Goal: Task Accomplishment & Management: Use online tool/utility

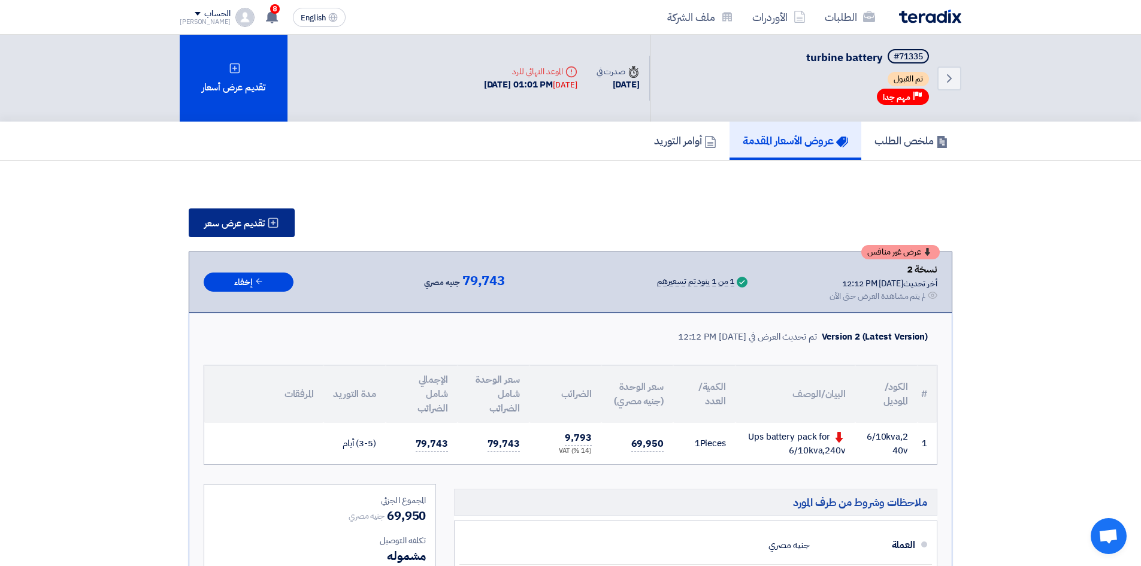
click at [245, 211] on button "تقديم عرض سعر" at bounding box center [242, 222] width 106 height 29
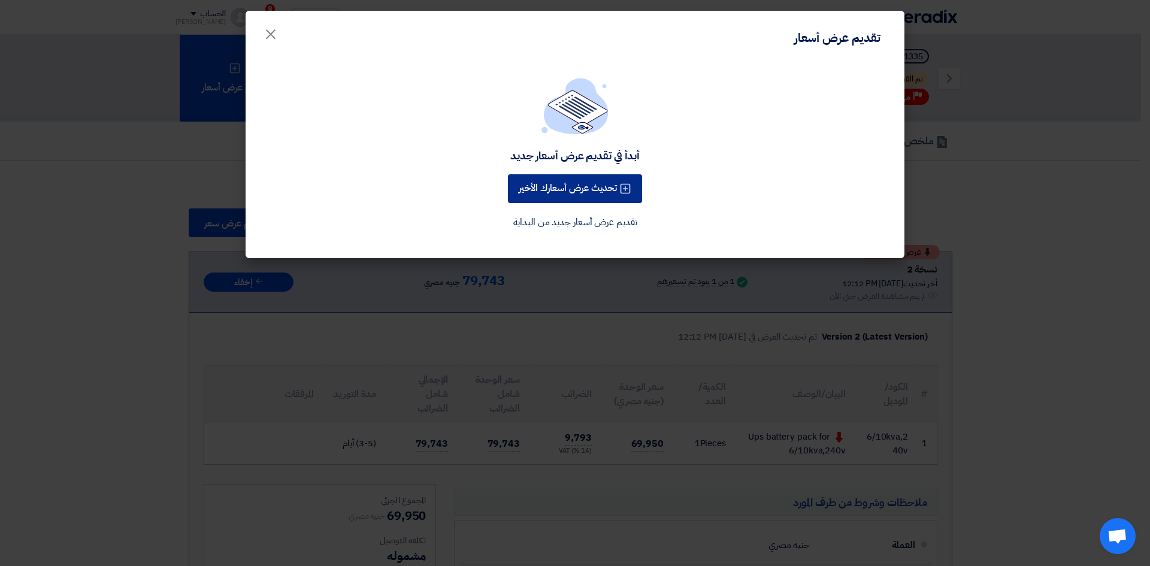
click at [577, 192] on button "تحديث عرض أسعارك الأخير" at bounding box center [575, 188] width 134 height 29
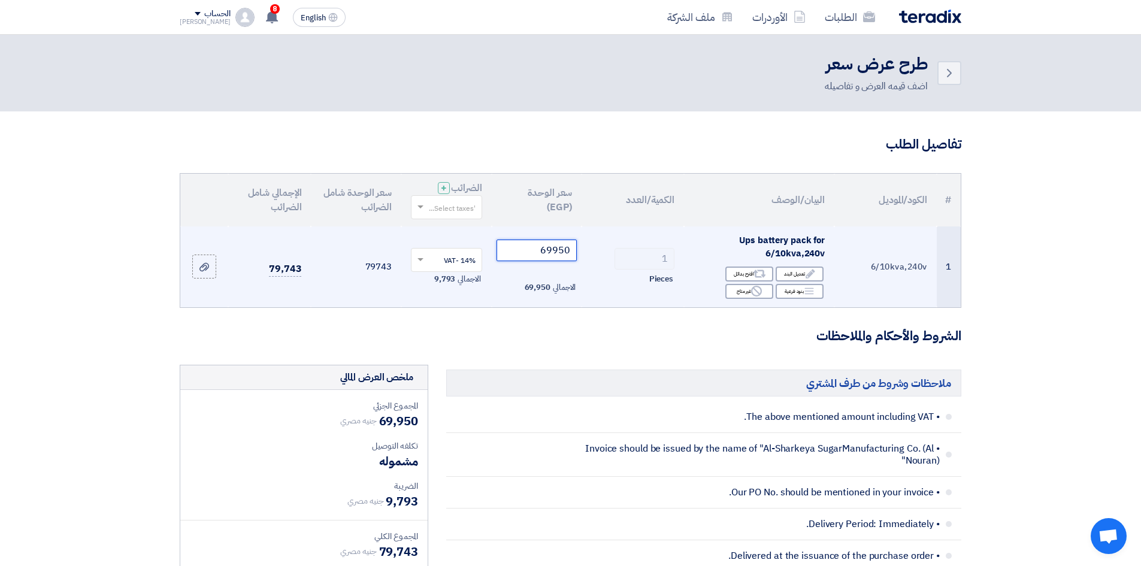
click at [553, 248] on input "69950" at bounding box center [537, 251] width 81 height 22
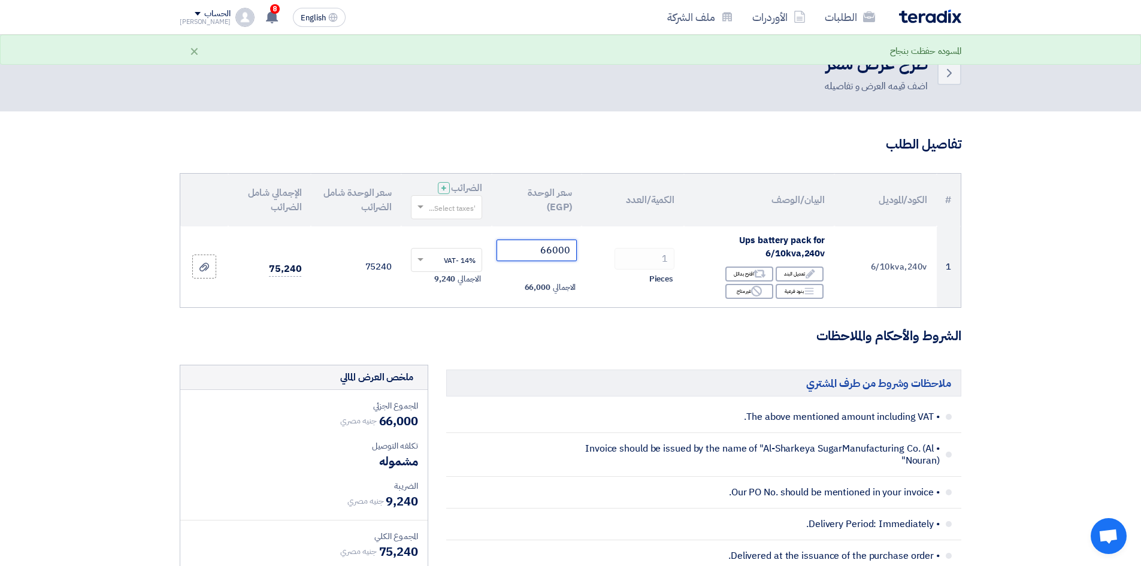
type input "66000"
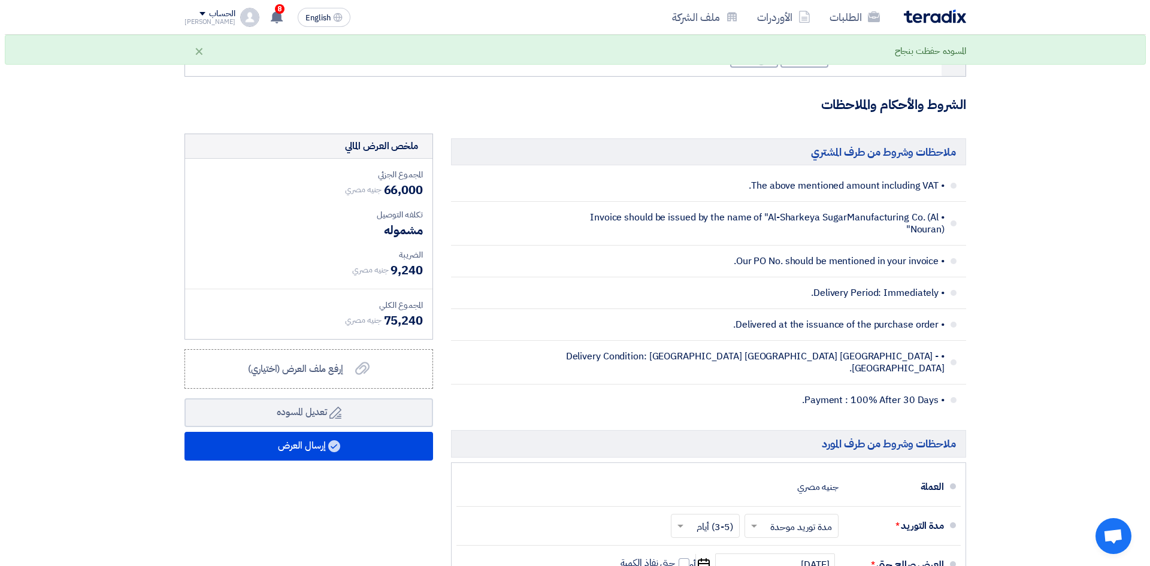
scroll to position [359, 0]
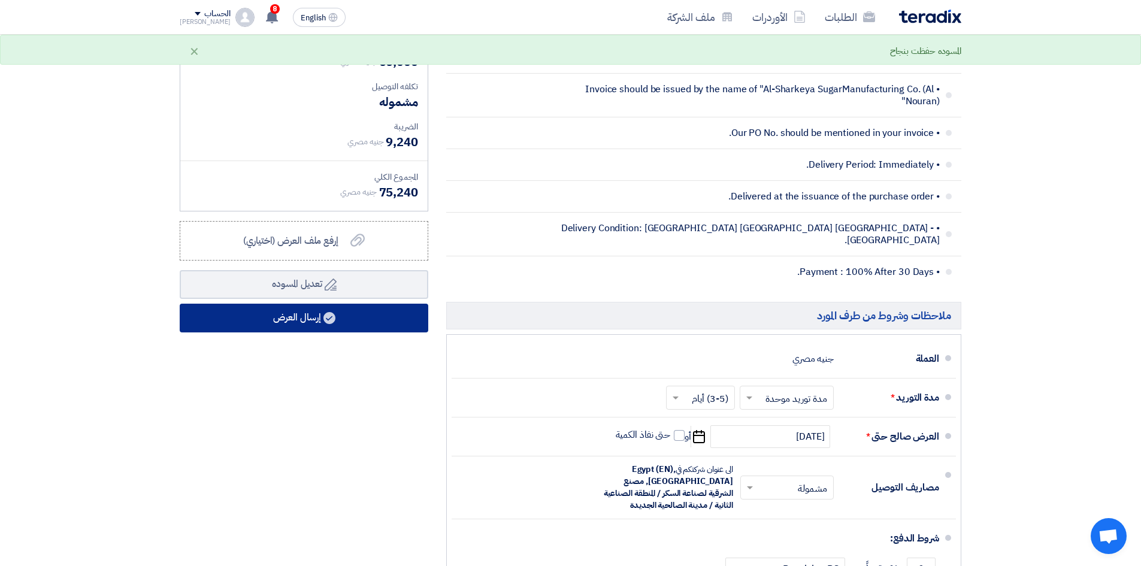
click at [246, 310] on button "إرسال العرض" at bounding box center [304, 318] width 249 height 29
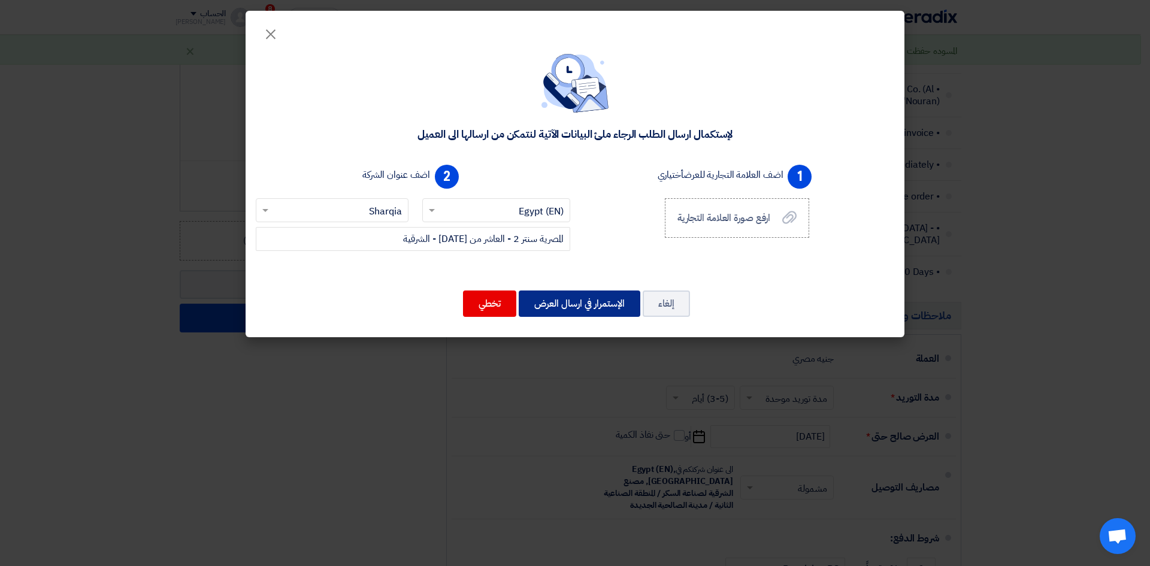
click at [586, 303] on button "الإستمرار في ارسال العرض" at bounding box center [580, 304] width 122 height 26
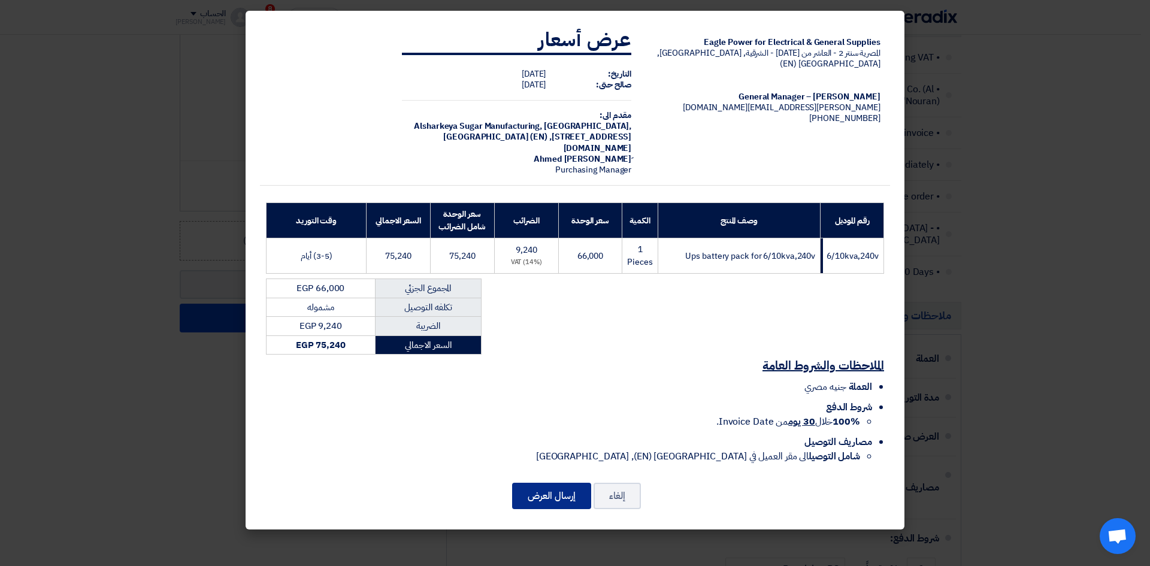
drag, startPoint x: 552, startPoint y: 498, endPoint x: 564, endPoint y: 488, distance: 15.3
click at [553, 498] on button "إرسال العرض" at bounding box center [551, 496] width 79 height 26
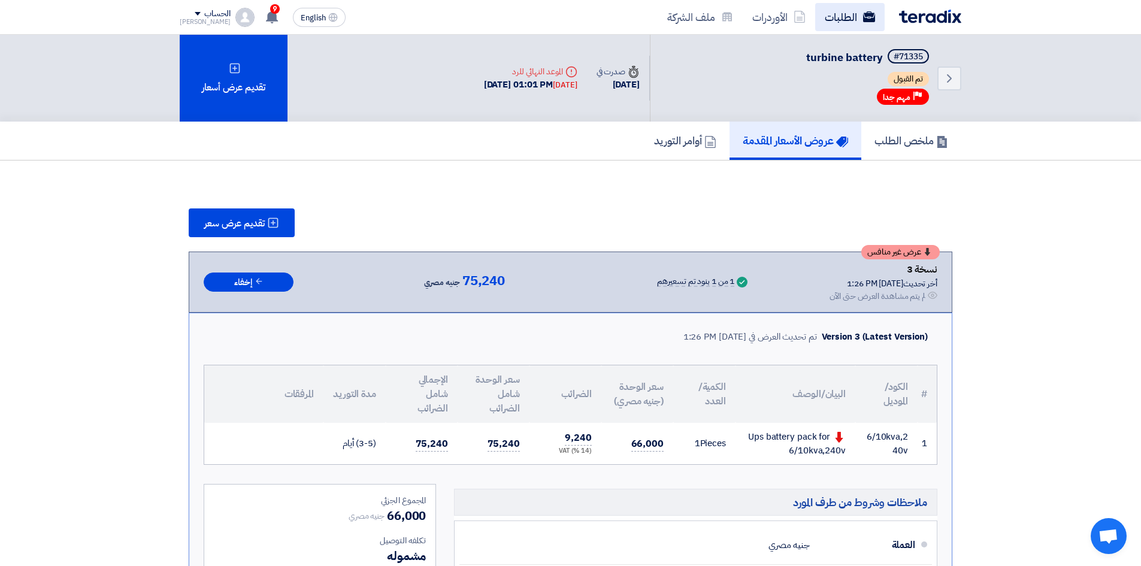
click at [850, 22] on link "الطلبات" at bounding box center [849, 17] width 69 height 28
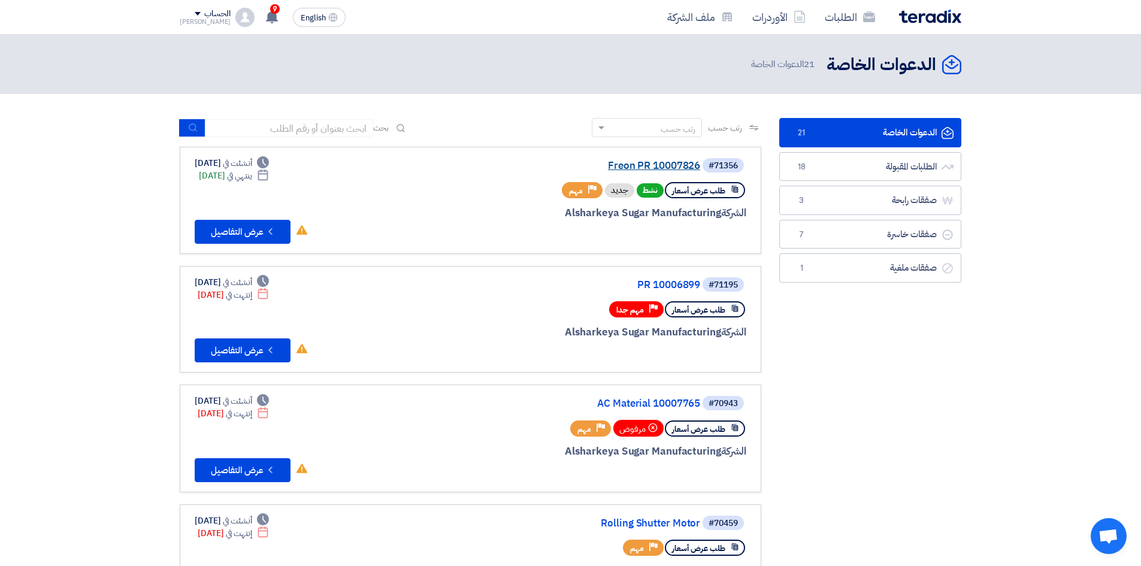
click at [655, 162] on link "Freon PR 10007826" at bounding box center [581, 166] width 240 height 11
